Goal: Check status: Check status

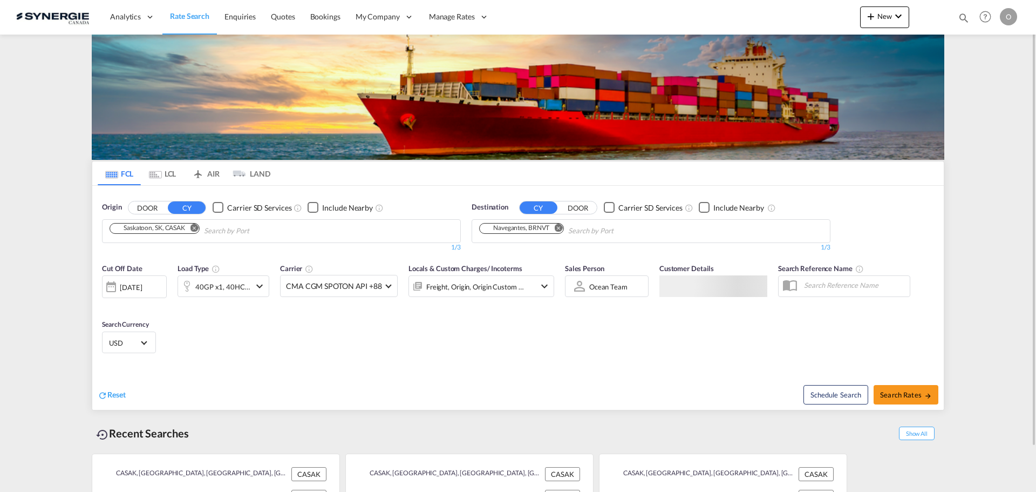
click at [961, 21] on md-icon "icon-magnify" at bounding box center [964, 18] width 12 height 12
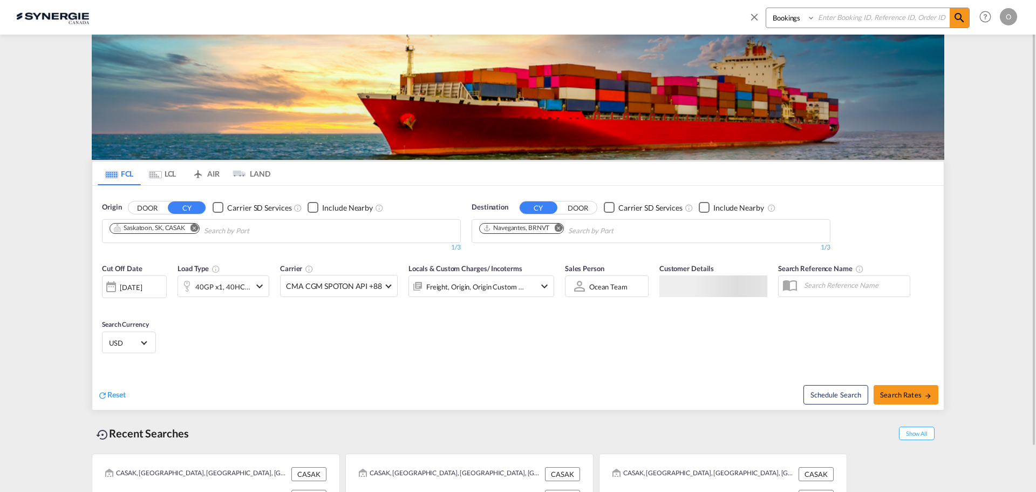
click at [801, 18] on select "Bookings Quotes Enquiries" at bounding box center [791, 17] width 51 height 19
select select "Quotes"
click at [766, 8] on select "Bookings Quotes Enquiries" at bounding box center [791, 17] width 51 height 19
click at [845, 20] on input at bounding box center [883, 17] width 134 height 19
paste input "SYC000014760"
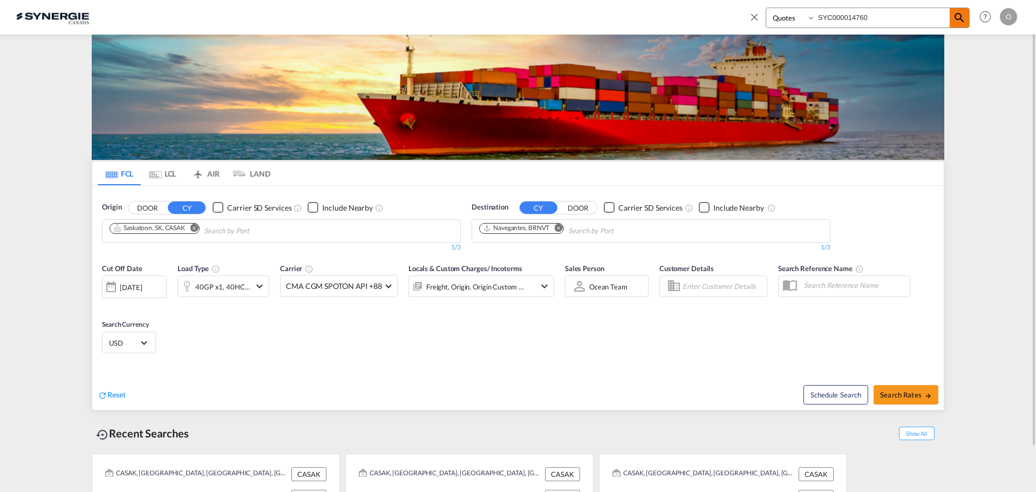
type input "SYC000014760"
click at [963, 19] on md-icon "icon-magnify" at bounding box center [959, 17] width 13 height 13
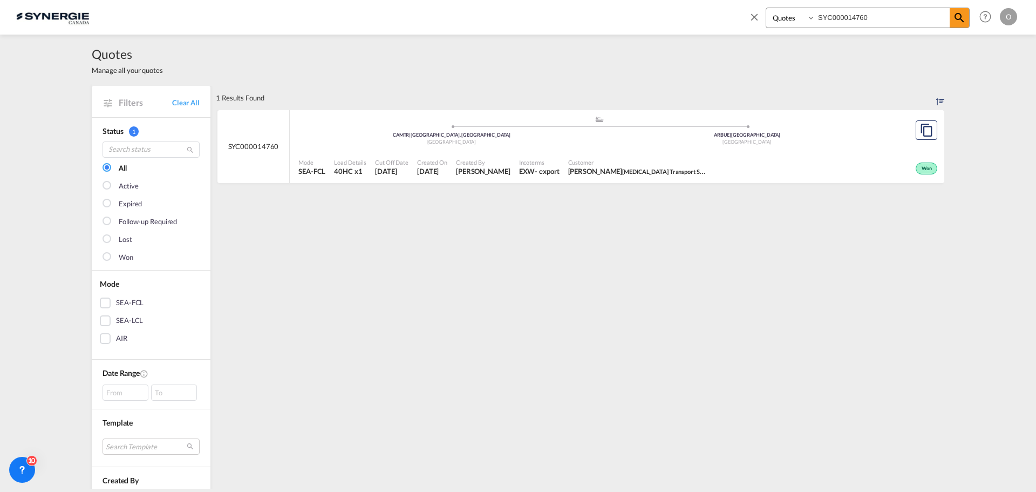
click at [568, 171] on span "Francisco Muñoz Talwin Transport Service S.A" at bounding box center [638, 171] width 140 height 10
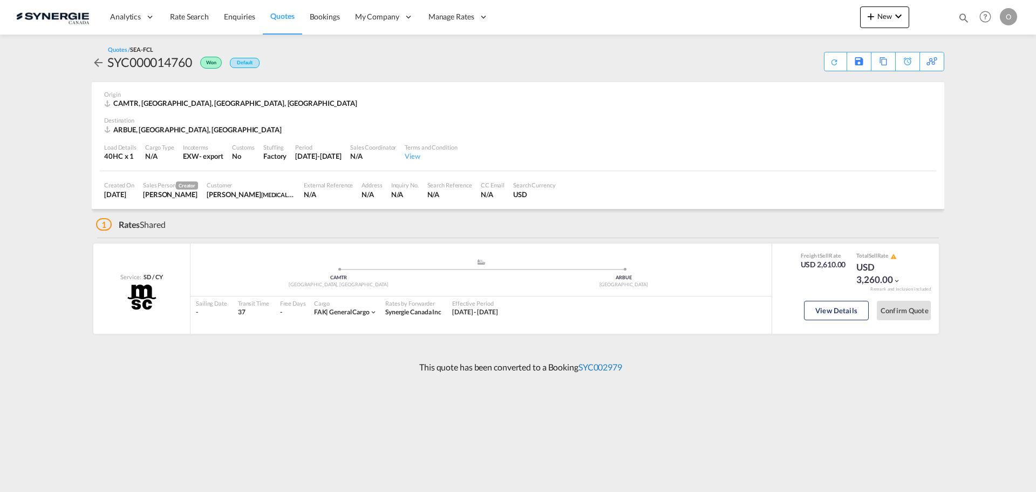
click at [596, 367] on link "SYC002979" at bounding box center [601, 367] width 44 height 10
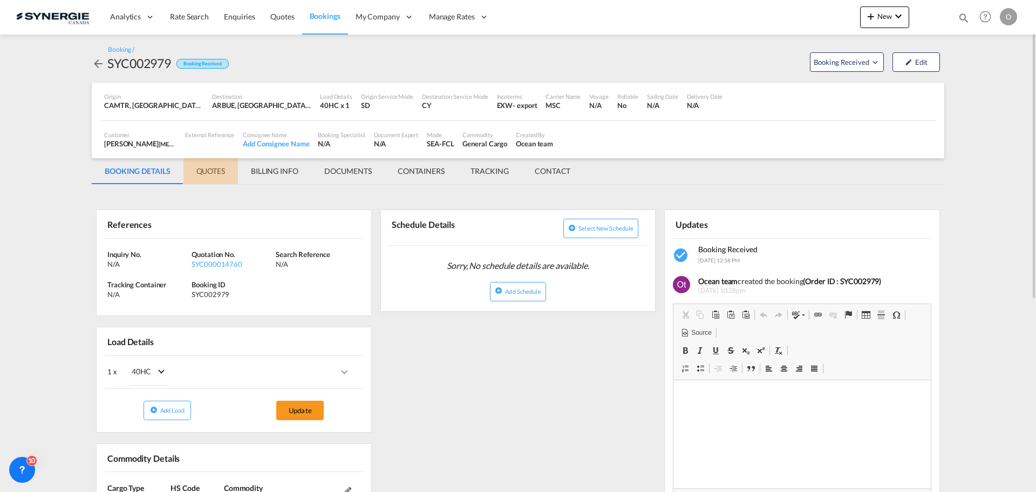
click at [209, 170] on md-tab-item "QUOTES" at bounding box center [211, 171] width 55 height 26
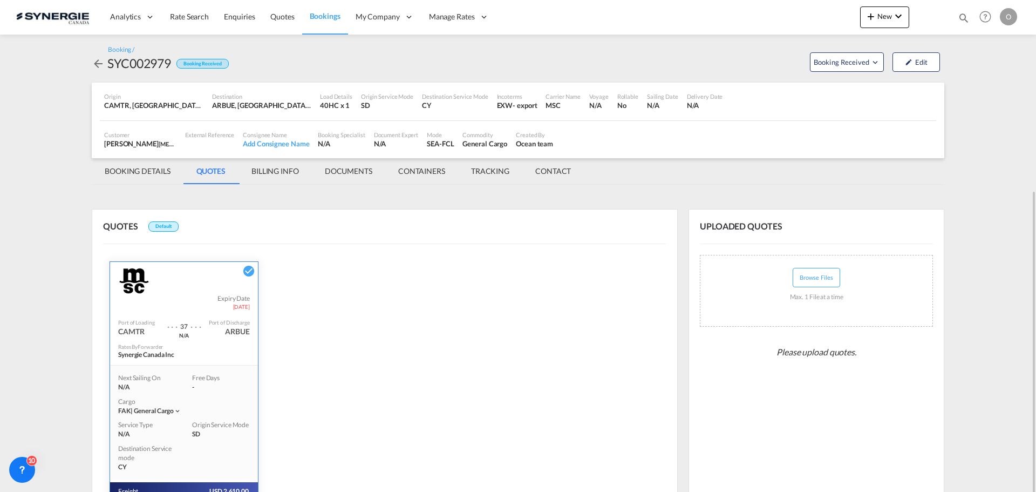
scroll to position [154, 0]
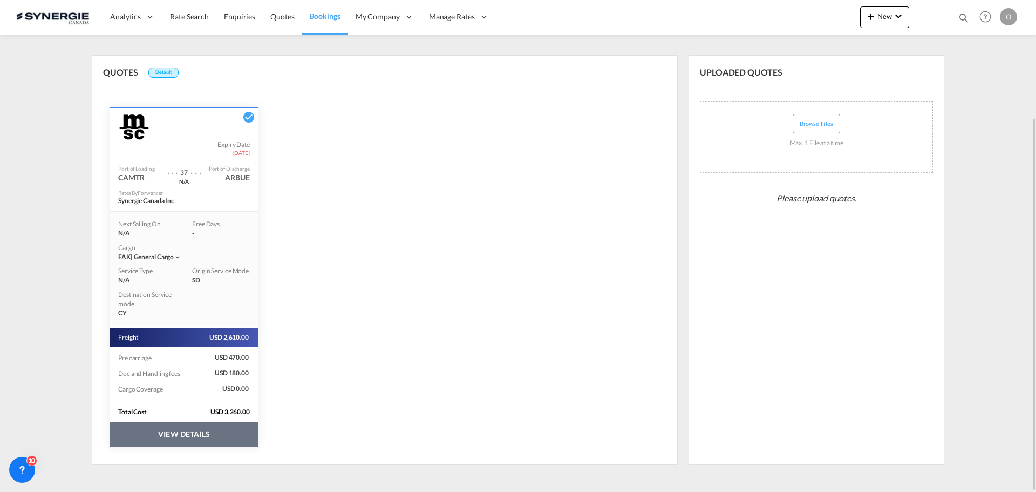
click at [193, 434] on button "VIEW DETAILS" at bounding box center [184, 434] width 148 height 25
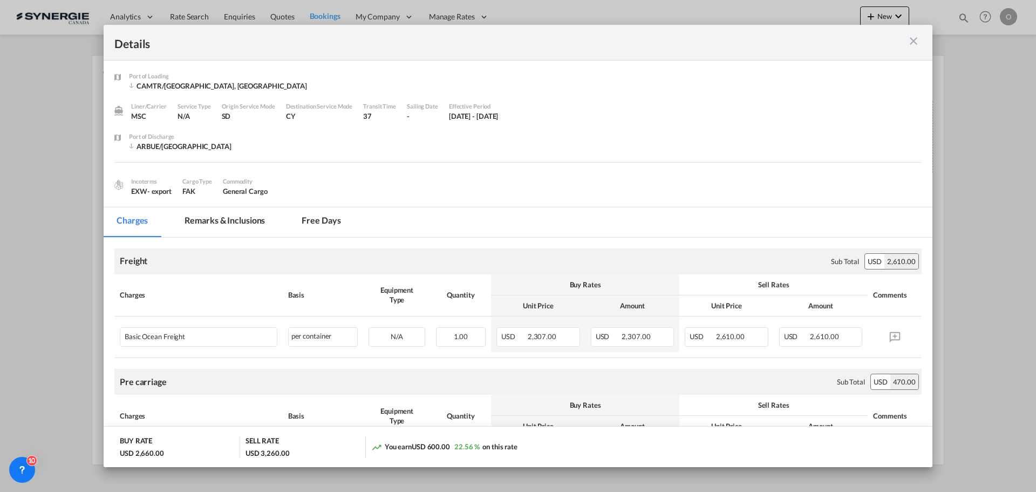
click at [236, 222] on md-tab-item "Remarks & Inclusions" at bounding box center [225, 222] width 106 height 30
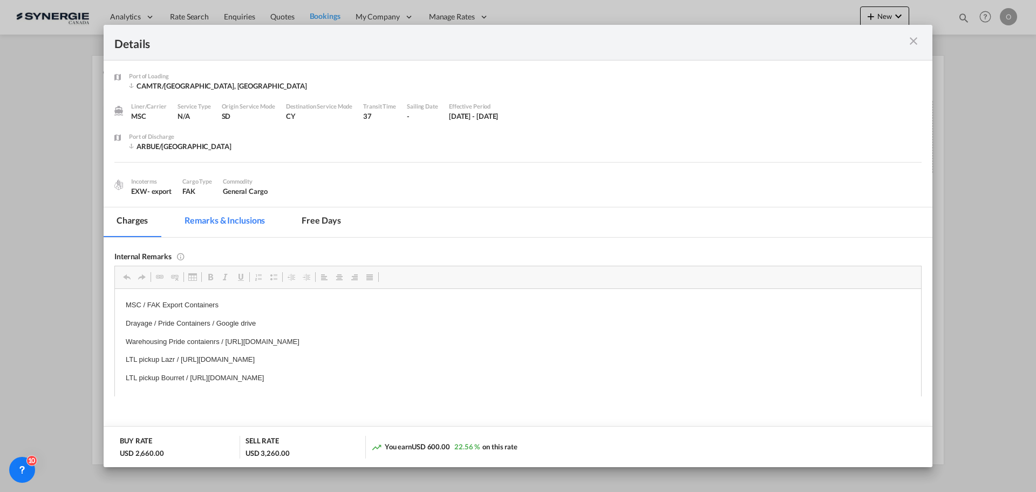
scroll to position [0, 0]
click at [135, 223] on md-tab-item "Charges" at bounding box center [132, 222] width 57 height 30
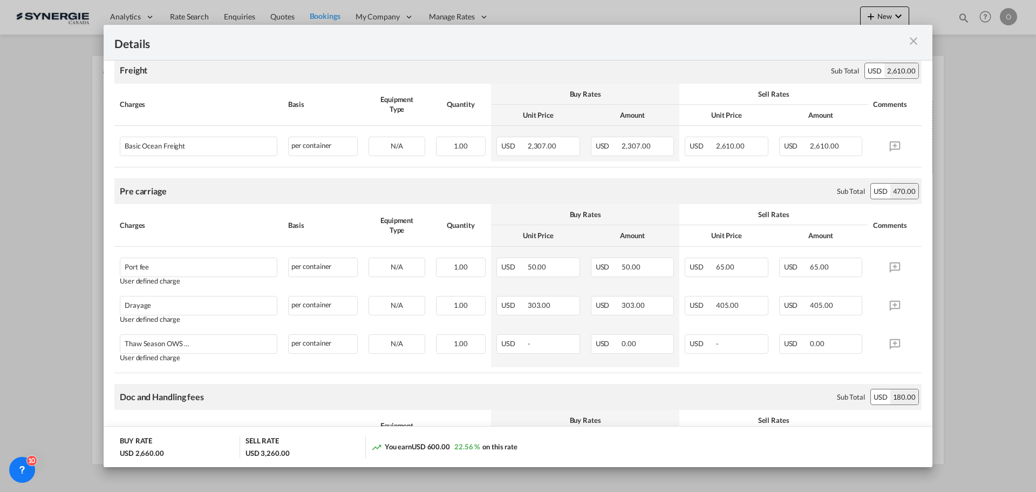
scroll to position [216, 0]
